Goal: Transaction & Acquisition: Download file/media

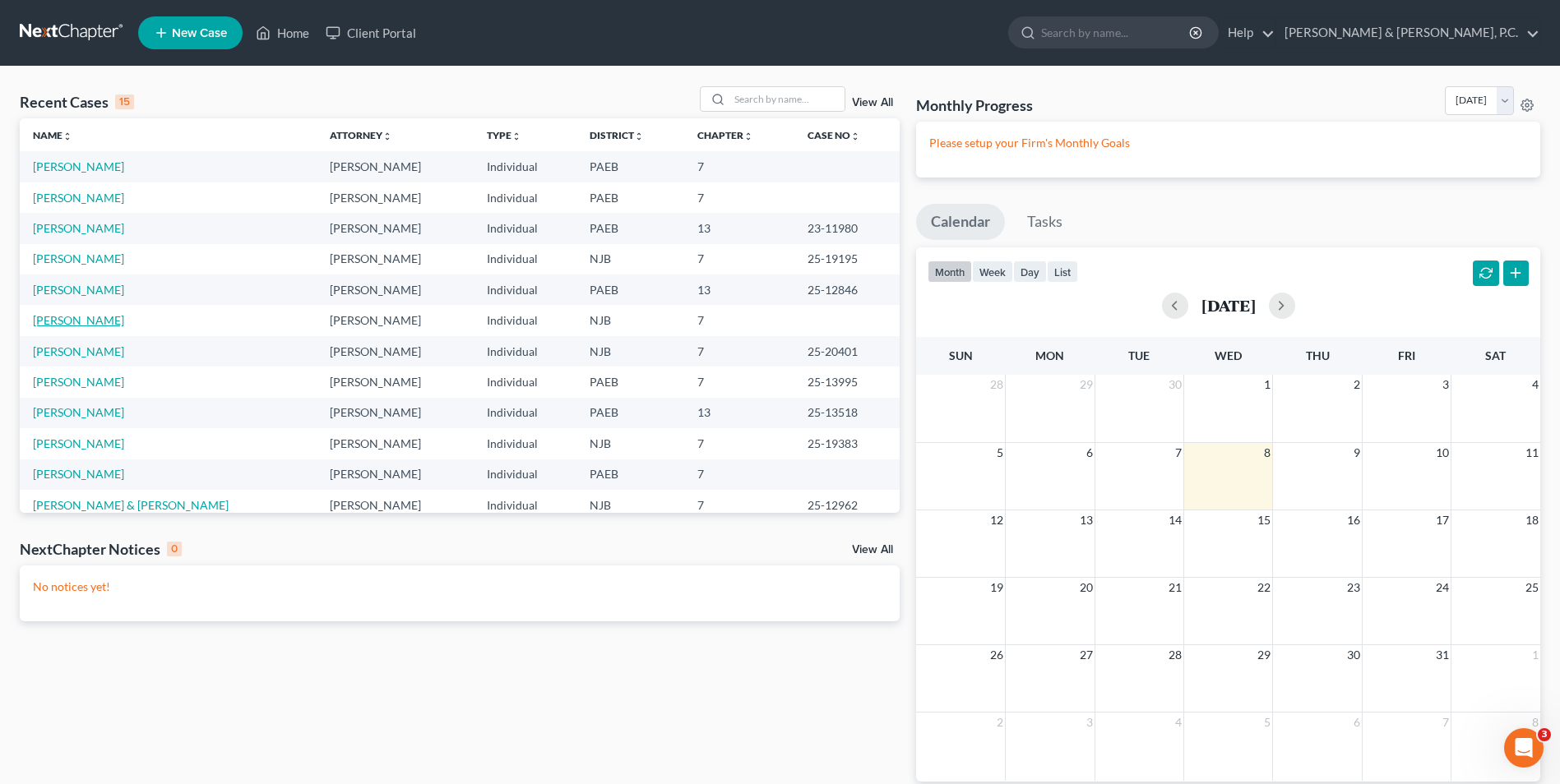
click at [80, 322] on link "[PERSON_NAME]" at bounding box center [78, 319] width 91 height 14
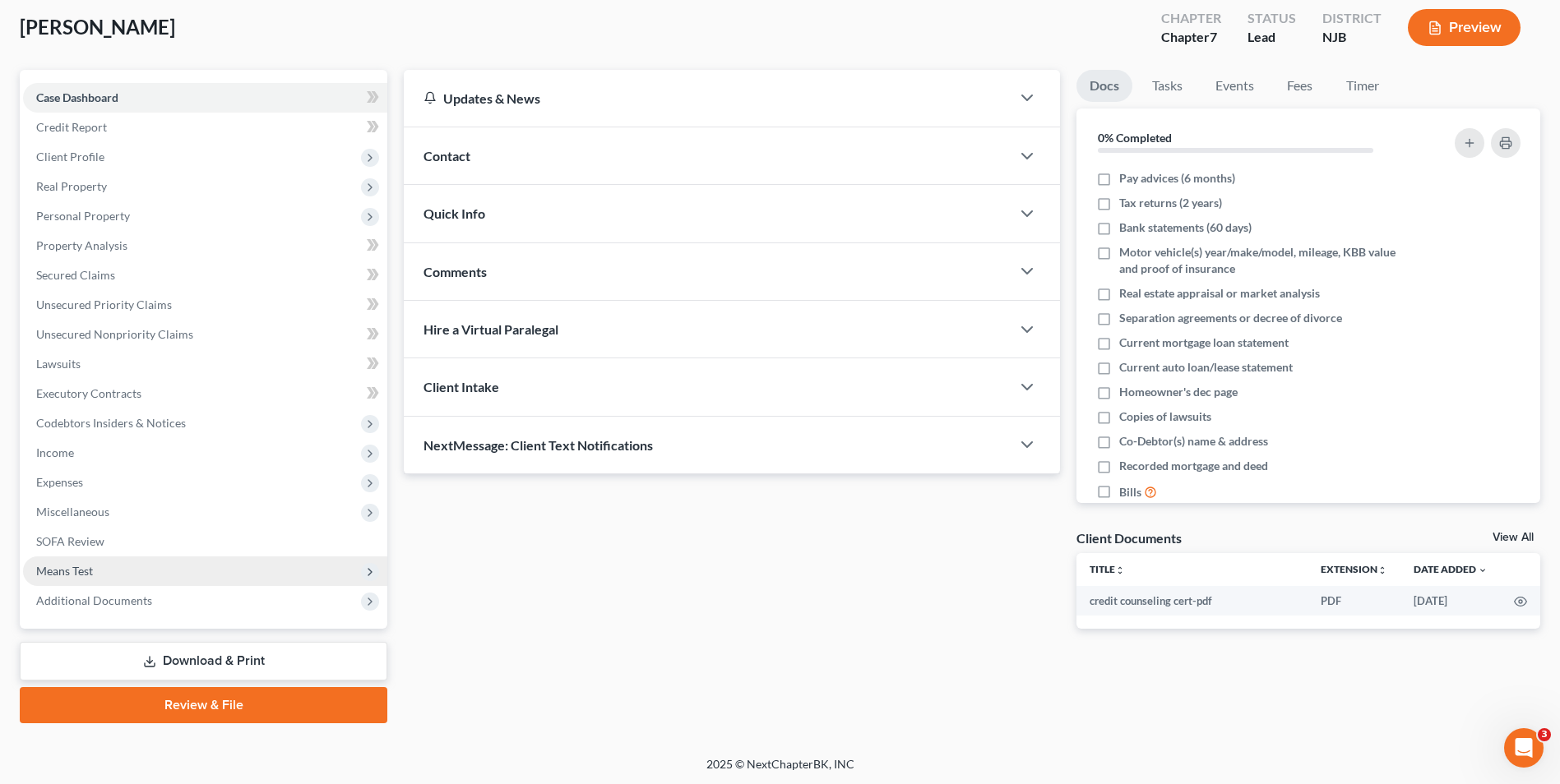
scroll to position [89, 0]
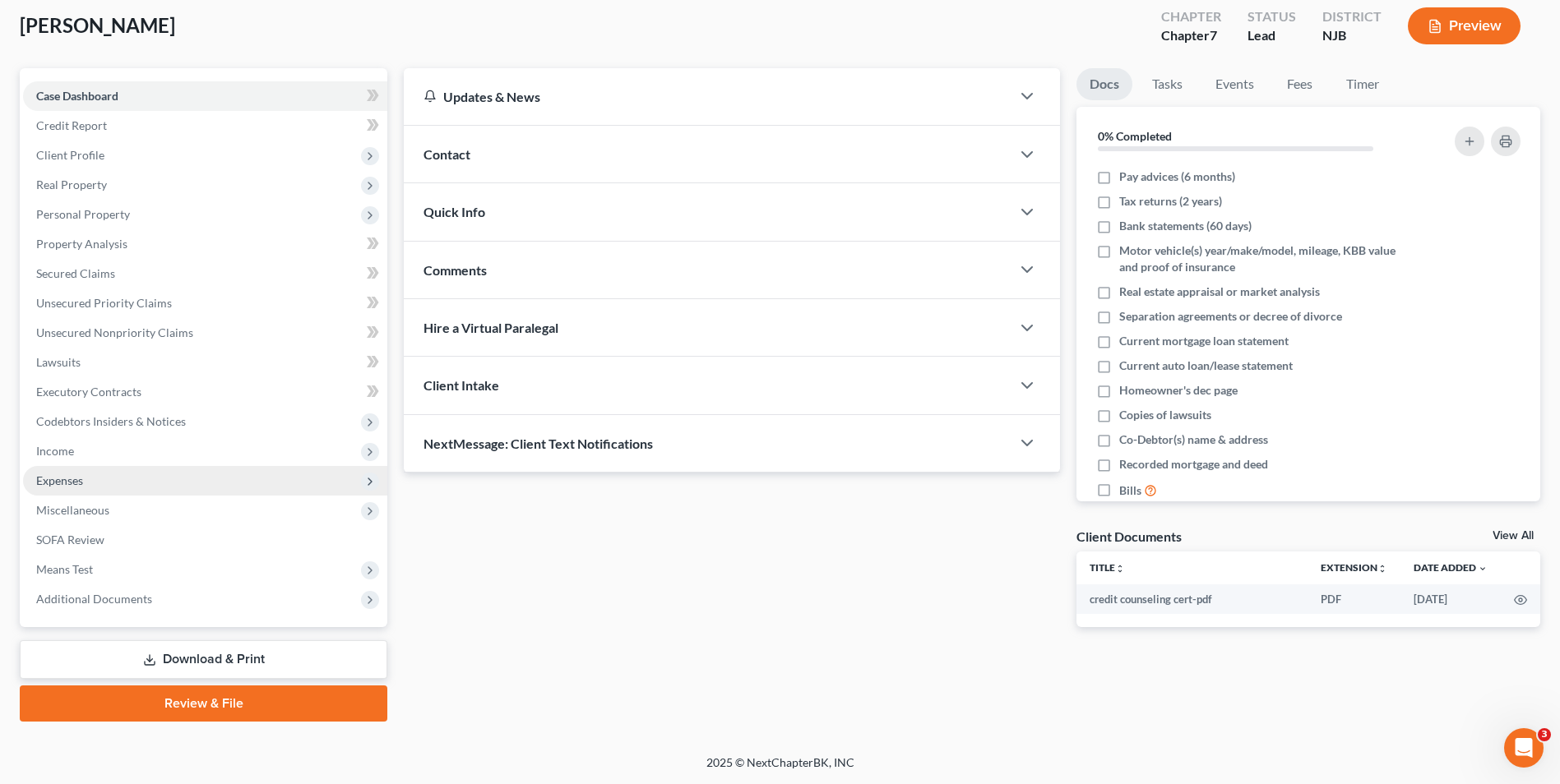
click at [71, 482] on span "Expenses" at bounding box center [60, 480] width 47 height 14
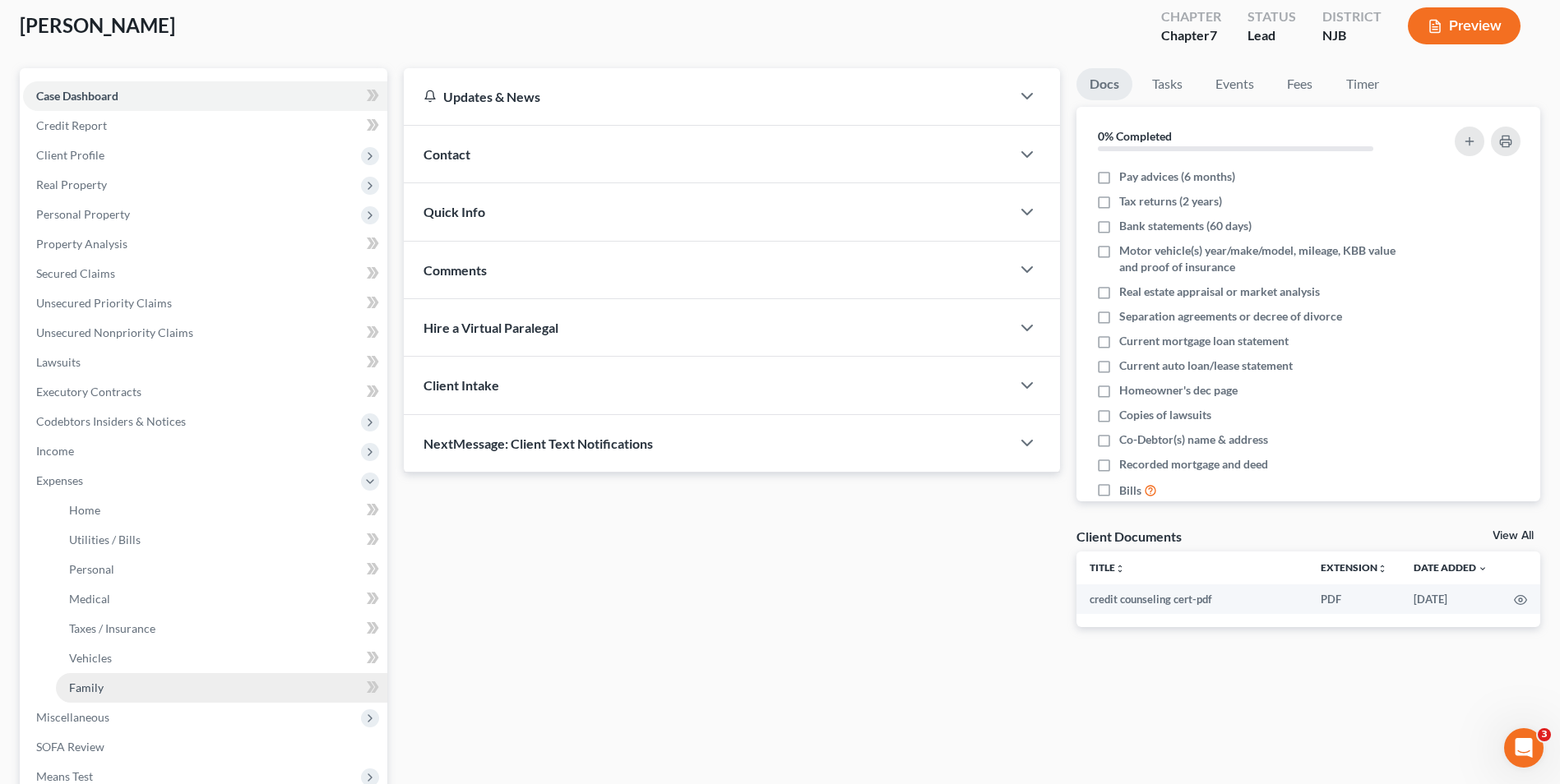
click at [99, 689] on span "Family" at bounding box center [85, 687] width 34 height 14
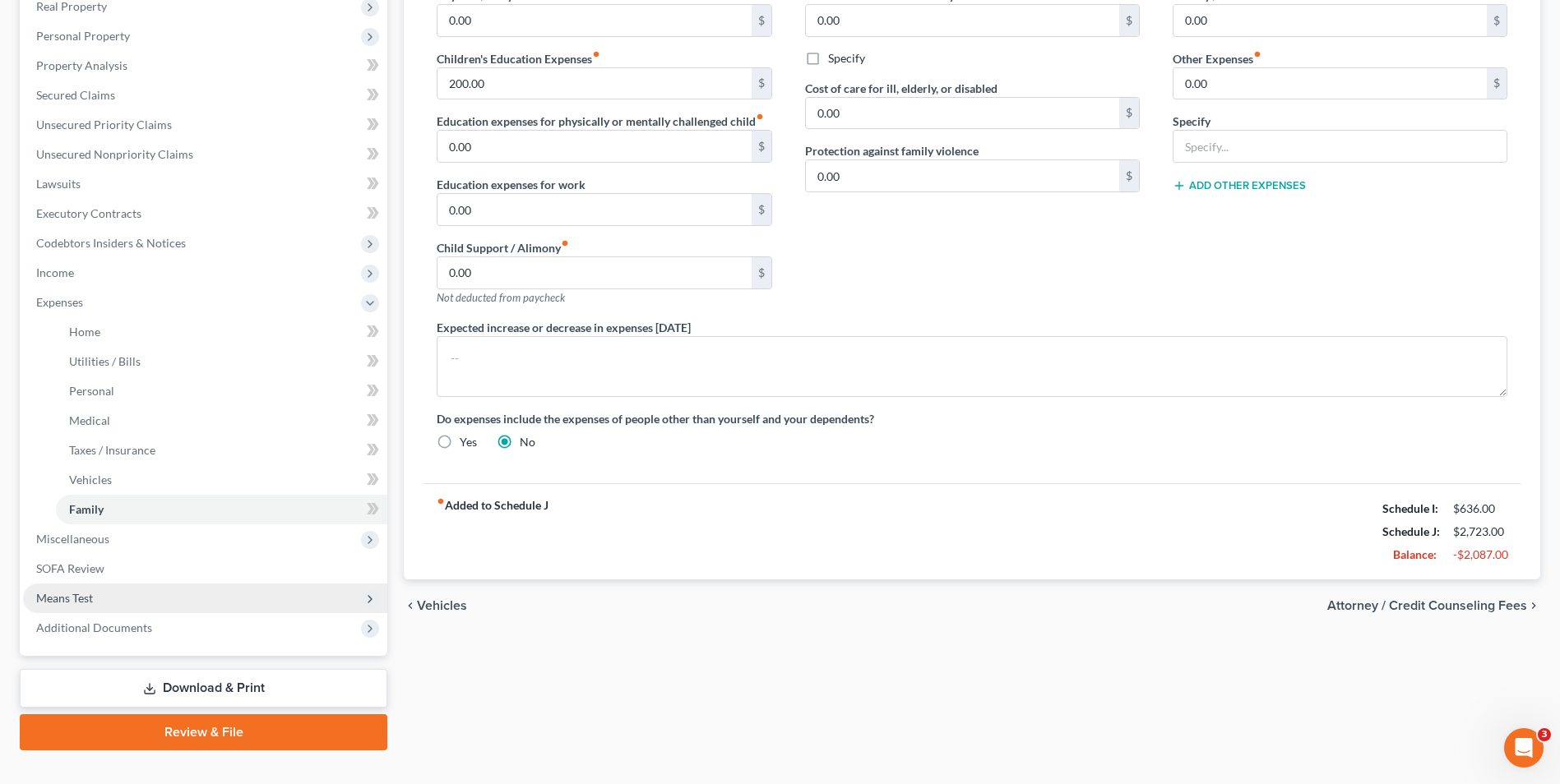
scroll to position [297, 0]
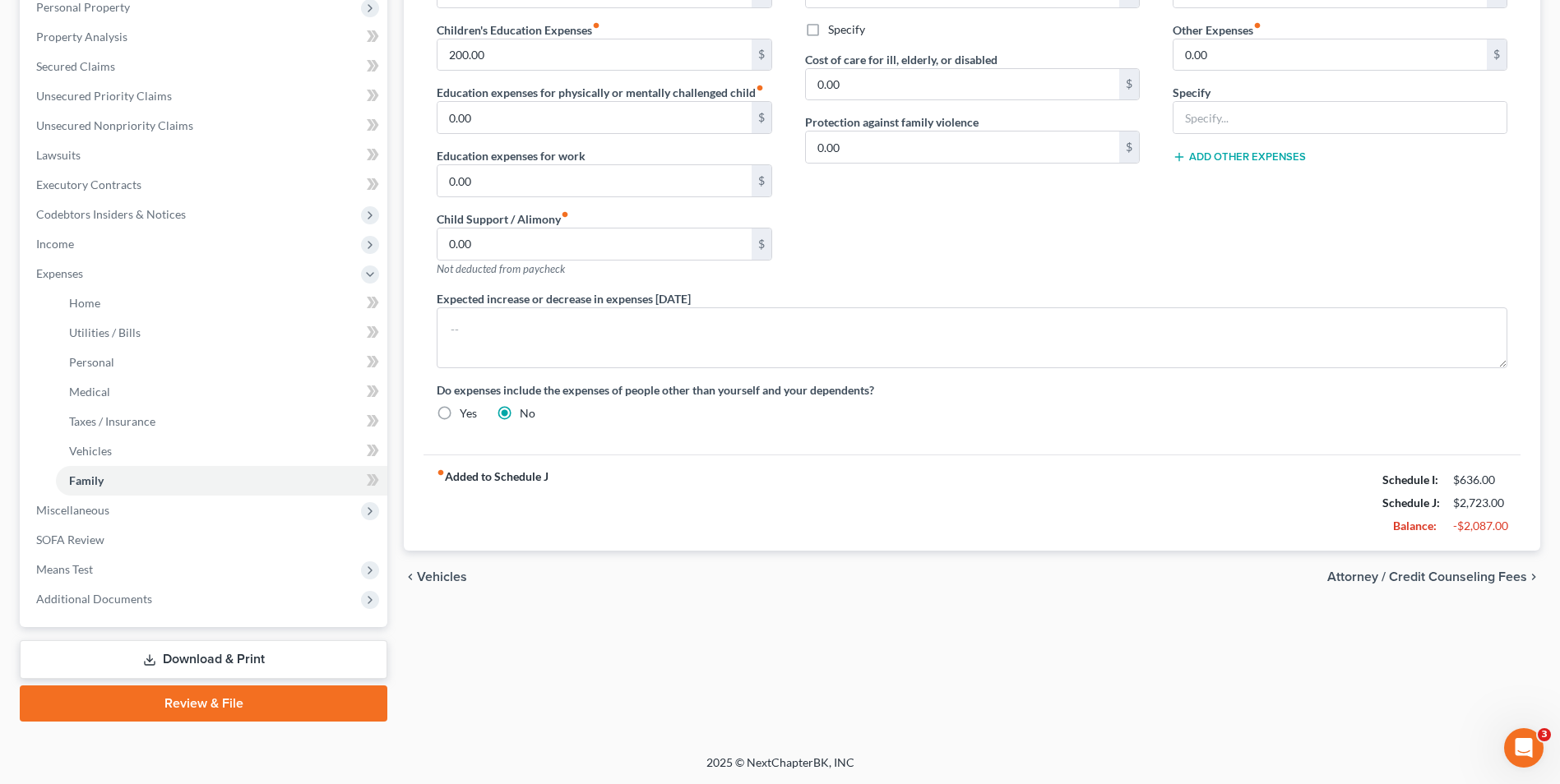
click at [183, 662] on link "Download & Print" at bounding box center [203, 659] width 368 height 38
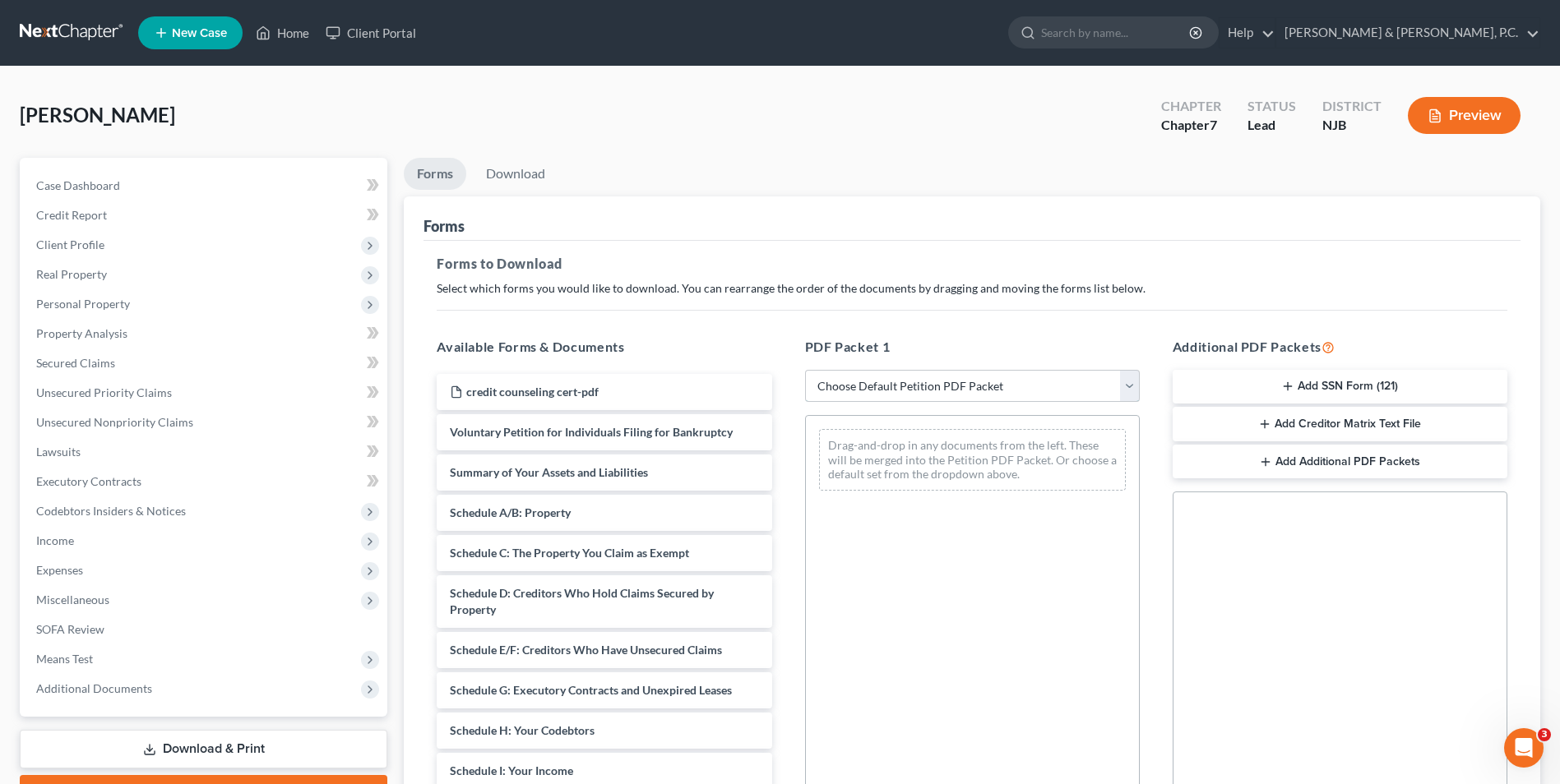
click at [1130, 386] on select "Choose Default Petition PDF Packet Complete Bankruptcy Petition (all forms and …" at bounding box center [972, 386] width 334 height 33
select select "0"
click at [805, 369] on select "Choose Default Petition PDF Packet Complete Bankruptcy Petition (all forms and …" at bounding box center [972, 386] width 334 height 33
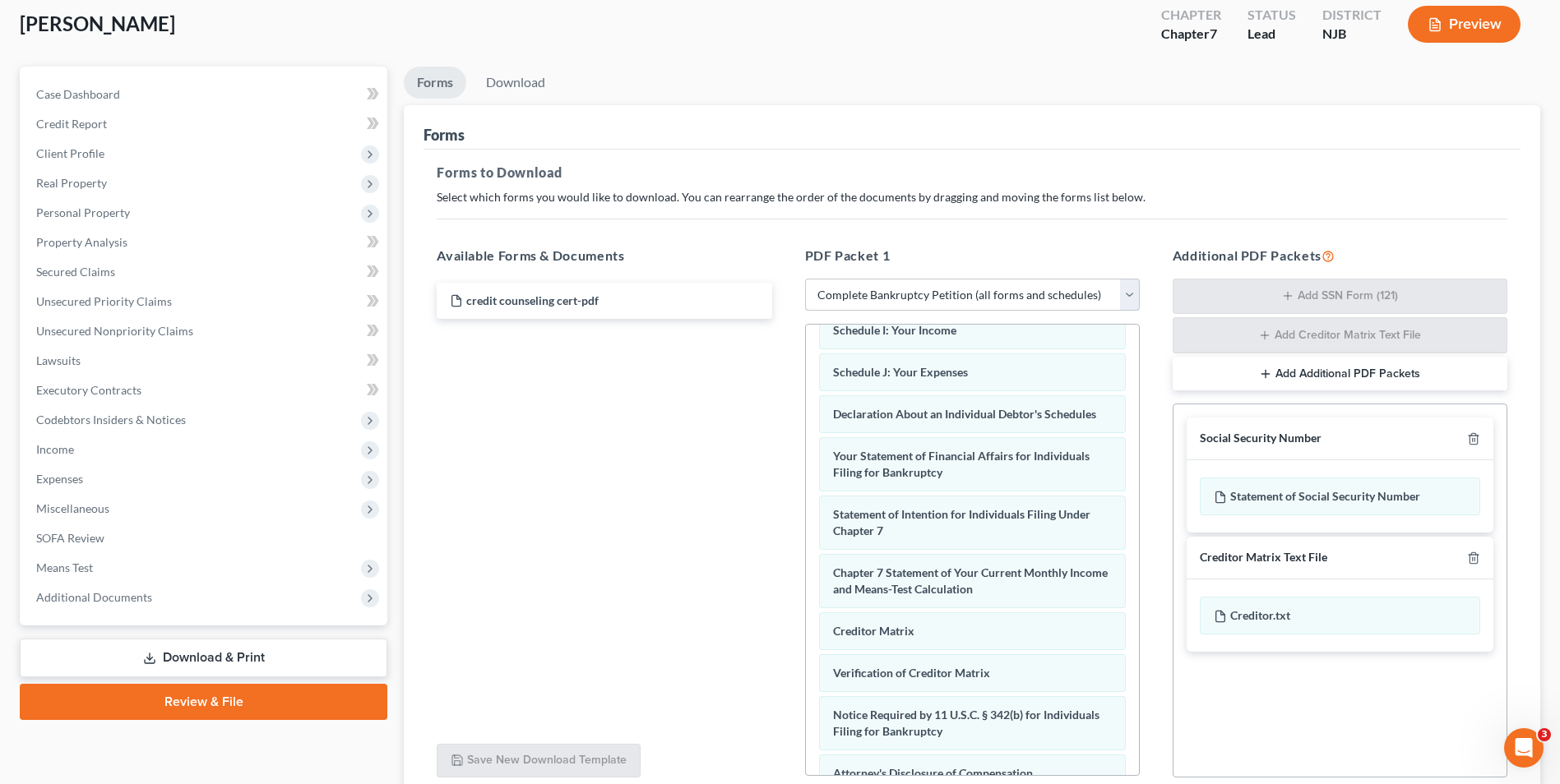
scroll to position [232, 0]
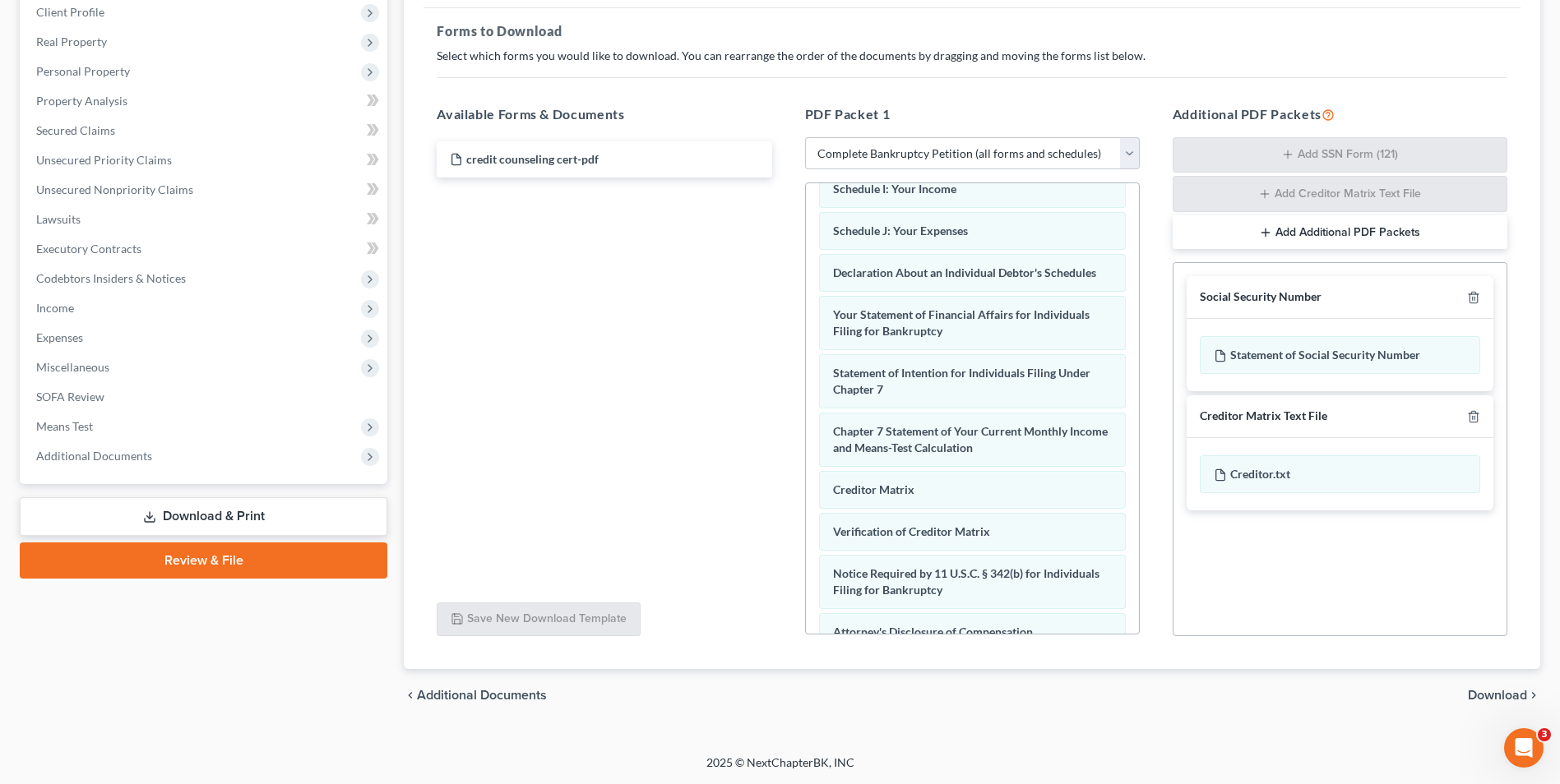
click at [1507, 694] on span "Download" at bounding box center [1497, 695] width 59 height 13
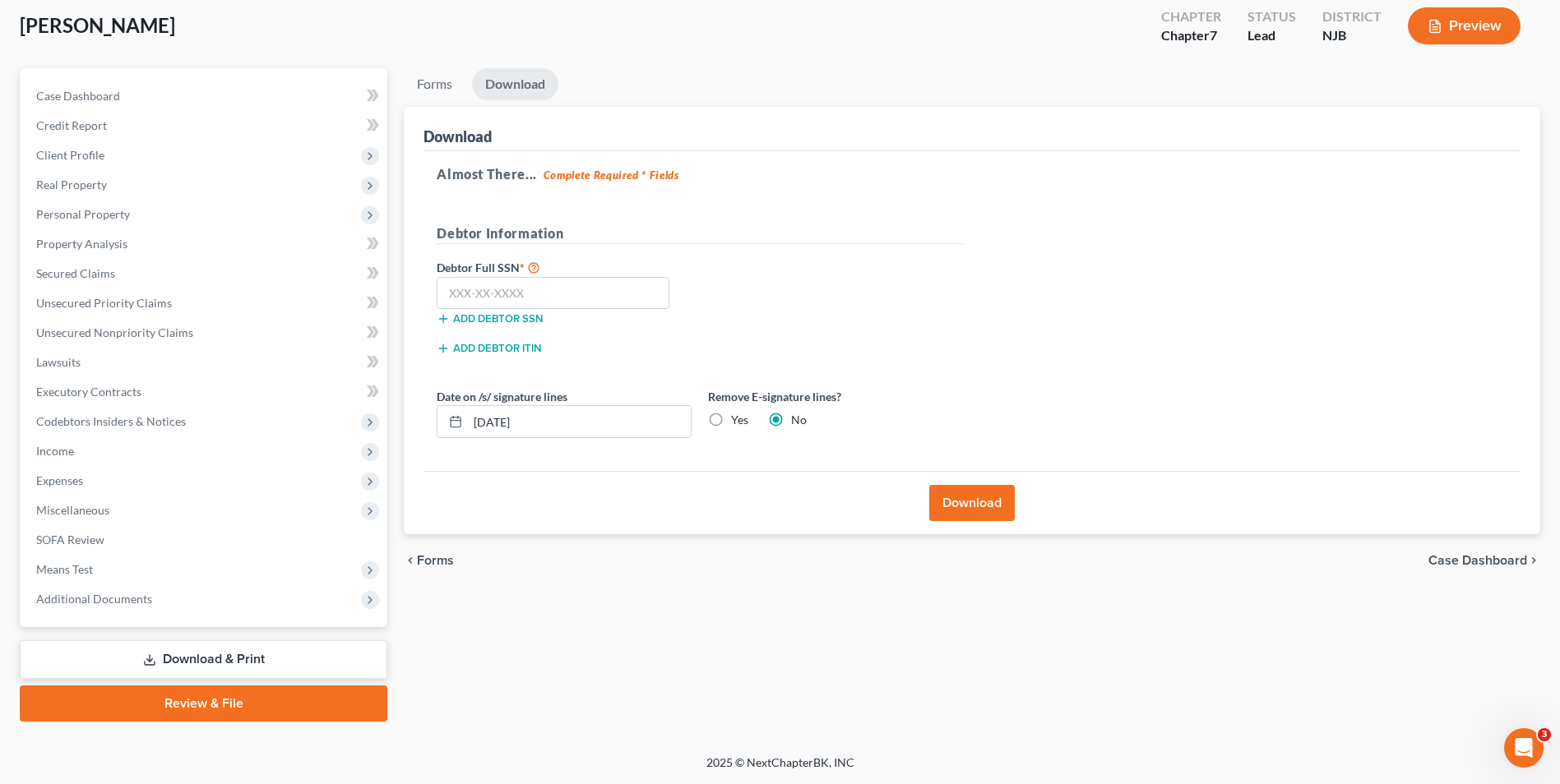
scroll to position [89, 0]
click at [578, 425] on input "[DATE]" at bounding box center [579, 421] width 223 height 31
drag, startPoint x: 578, startPoint y: 425, endPoint x: 343, endPoint y: 379, distance: 239.5
click at [343, 379] on div "Petition Navigation Case Dashboard Payments Invoices Payments Payments Credit R…" at bounding box center [780, 395] width 1536 height 654
click at [730, 419] on label "Yes" at bounding box center [739, 419] width 18 height 17
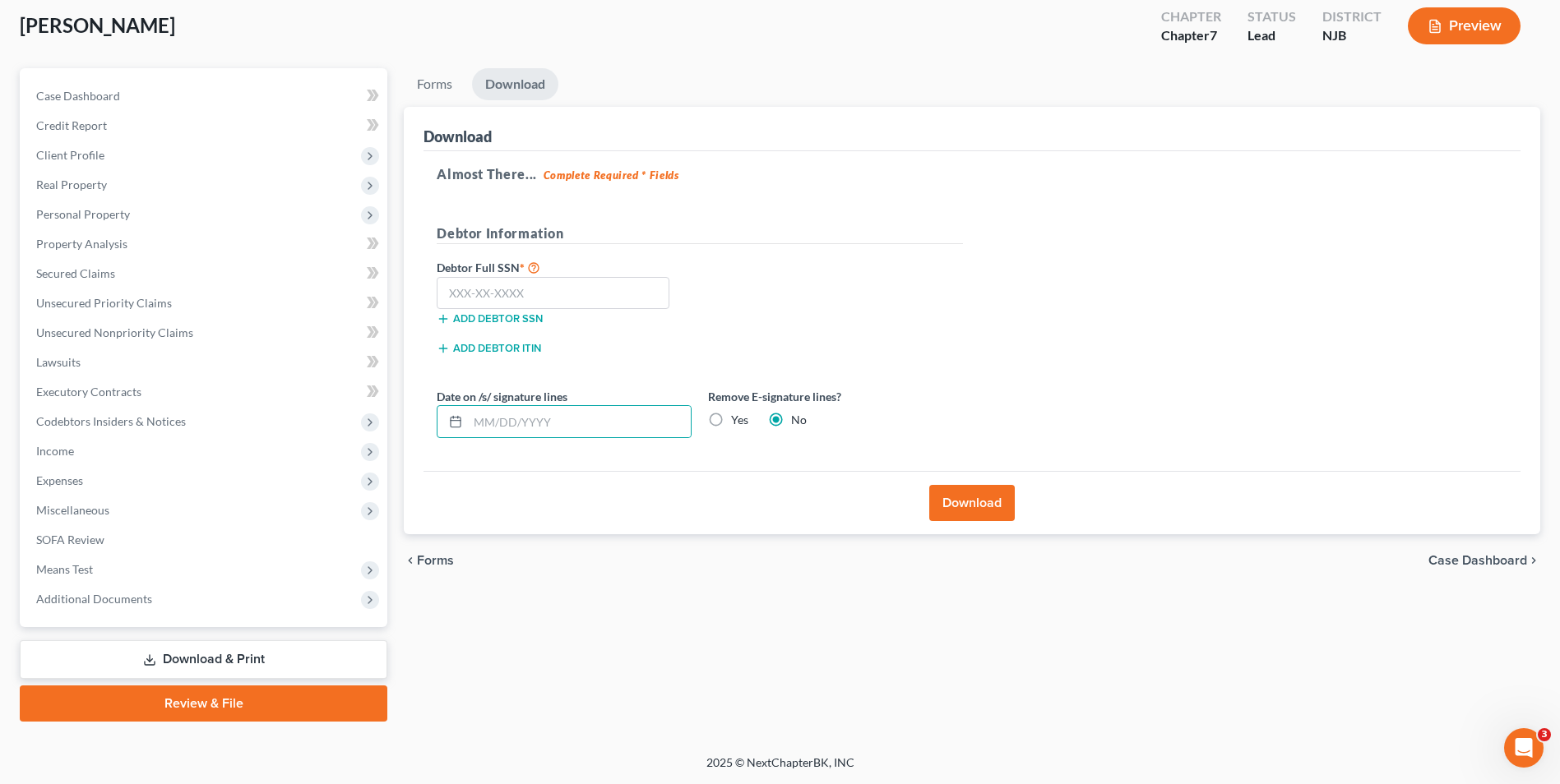
click at [737, 419] on input "Yes" at bounding box center [742, 416] width 11 height 11
radio input "true"
radio input "false"
click at [530, 295] on input "text" at bounding box center [552, 294] width 232 height 33
type input "117-74-2693"
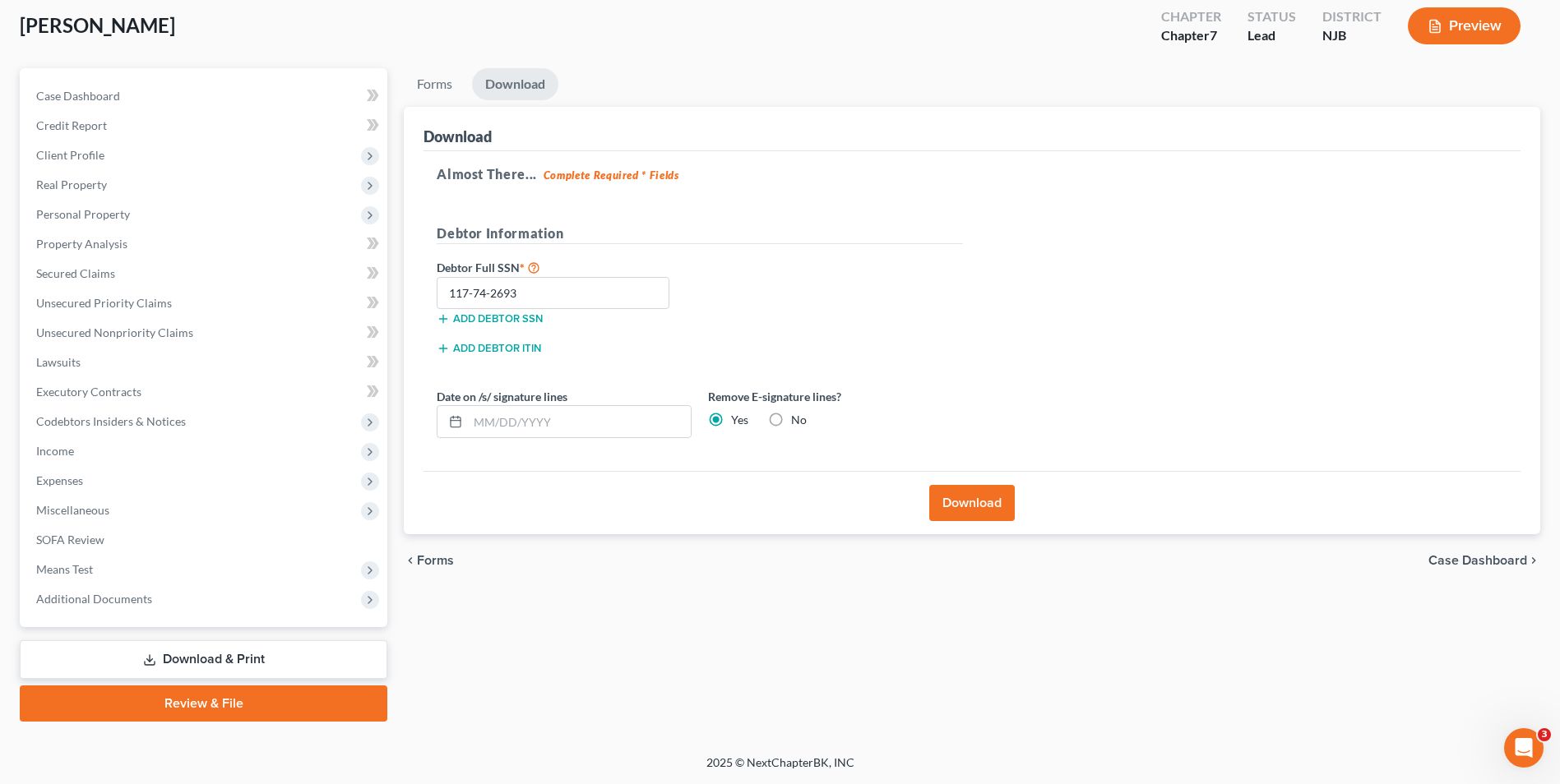
click at [974, 504] on button "Download" at bounding box center [971, 503] width 85 height 36
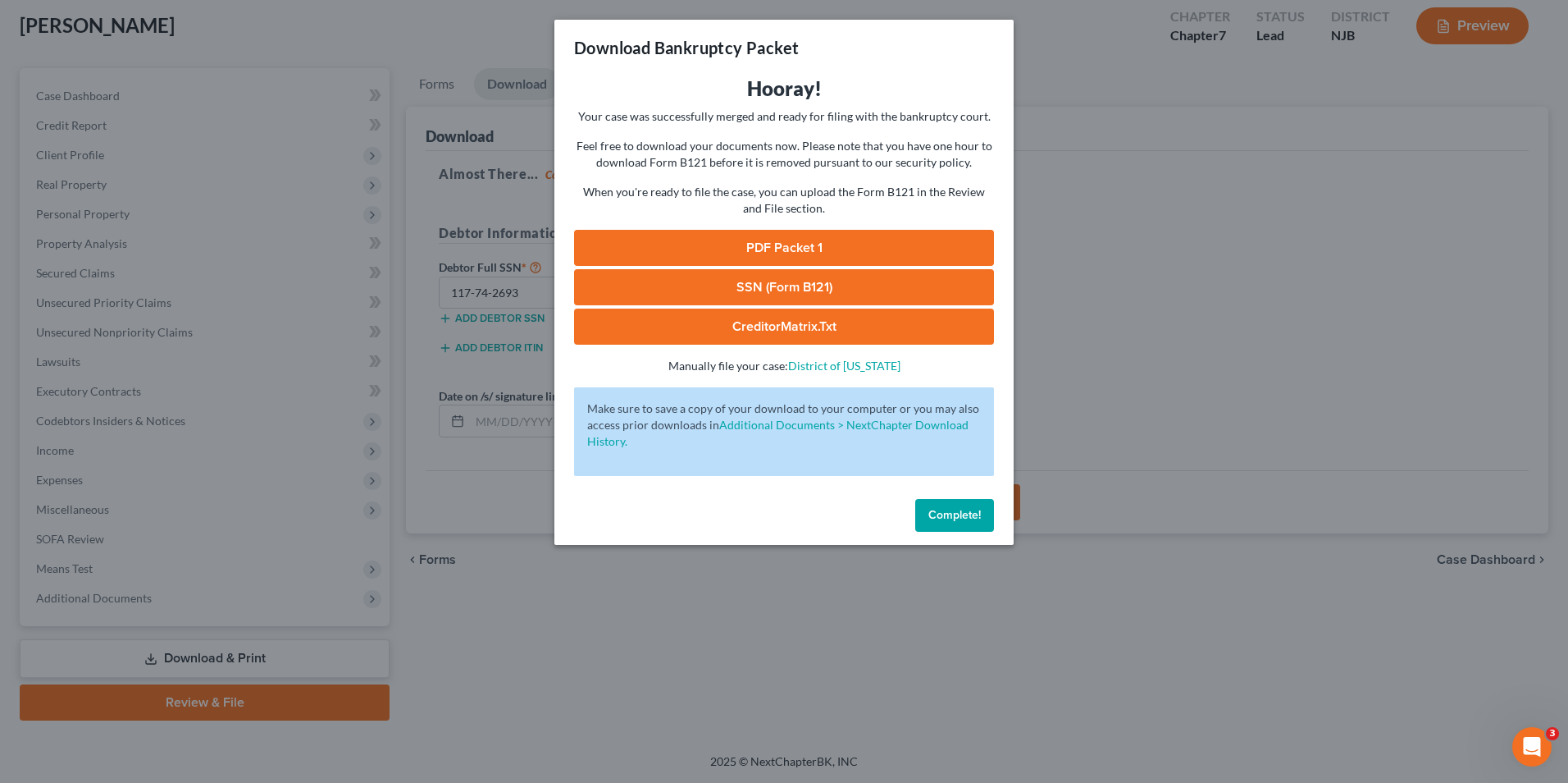
click at [796, 236] on link "PDF Packet 1" at bounding box center [784, 248] width 420 height 36
click at [876, 286] on link "SSN (Form B121)" at bounding box center [784, 287] width 420 height 36
click at [806, 331] on link "CreditorMatrix.txt" at bounding box center [784, 326] width 420 height 36
click at [1203, 336] on div "Download Bankruptcy Packet Hooray! Your case was successfully merged and ready …" at bounding box center [784, 392] width 1568 height 783
